Goal: Find specific page/section: Find specific page/section

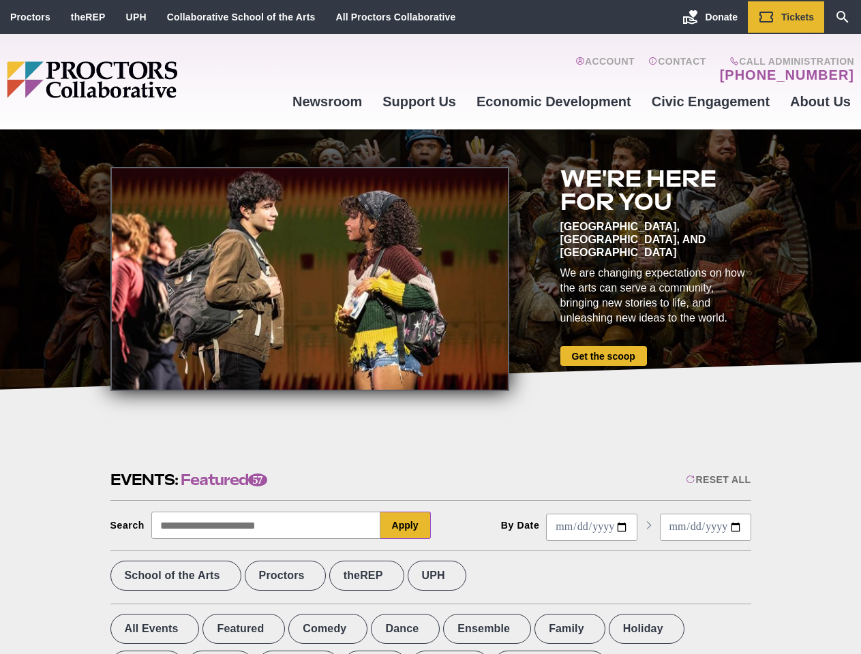
click at [430, 327] on div at bounding box center [309, 279] width 399 height 224
click at [717, 480] on div "Reset All" at bounding box center [718, 479] width 65 height 11
click at [406, 526] on button "Apply" at bounding box center [405, 525] width 50 height 27
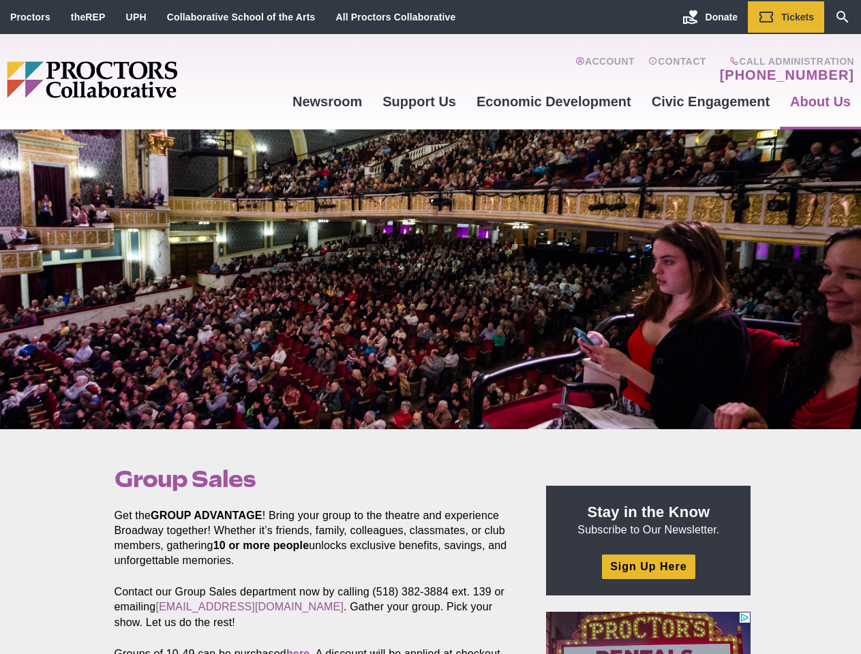
click at [430, 327] on div at bounding box center [430, 280] width 861 height 300
